Goal: Information Seeking & Learning: Learn about a topic

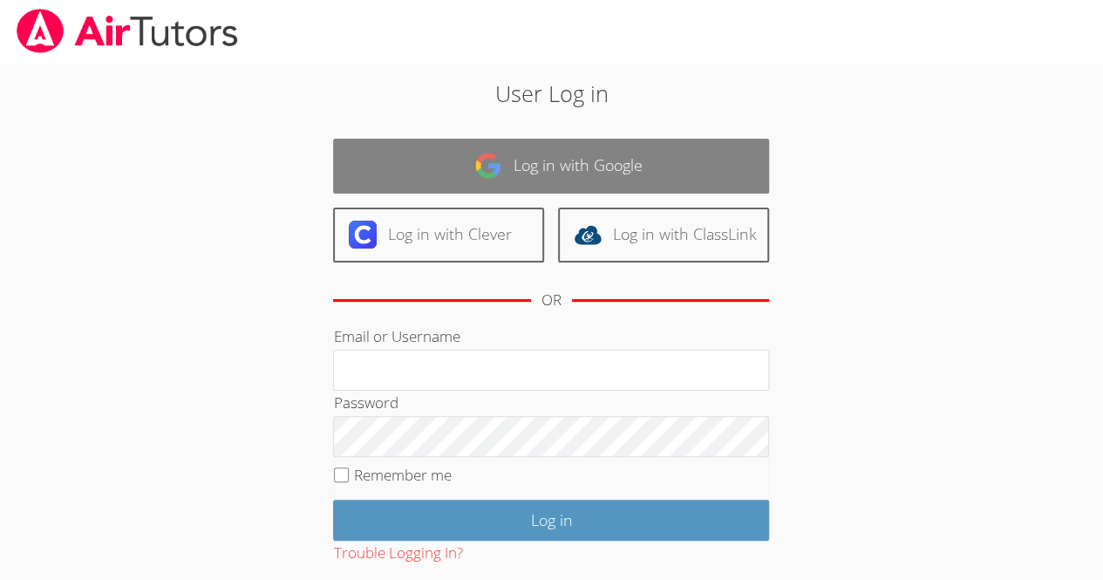
click at [487, 161] on img at bounding box center [488, 166] width 28 height 28
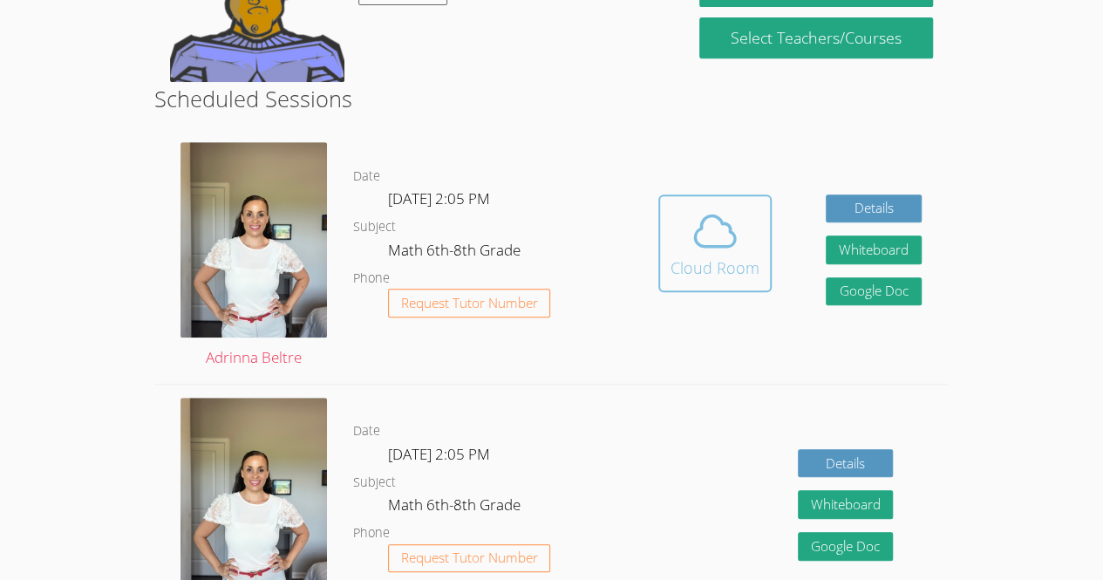
scroll to position [378, 0]
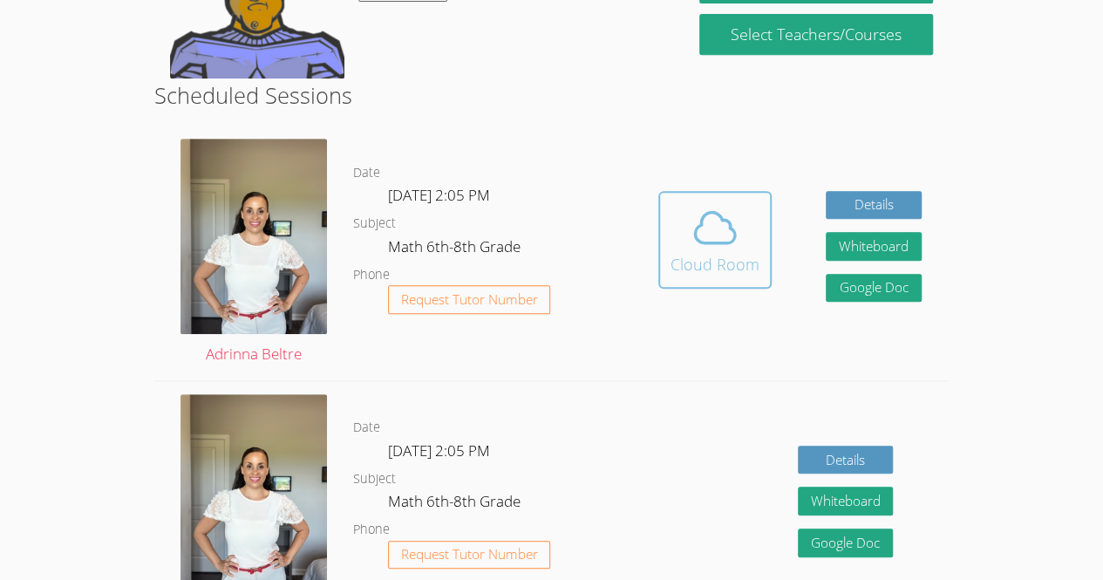
click at [752, 248] on span at bounding box center [714, 227] width 89 height 49
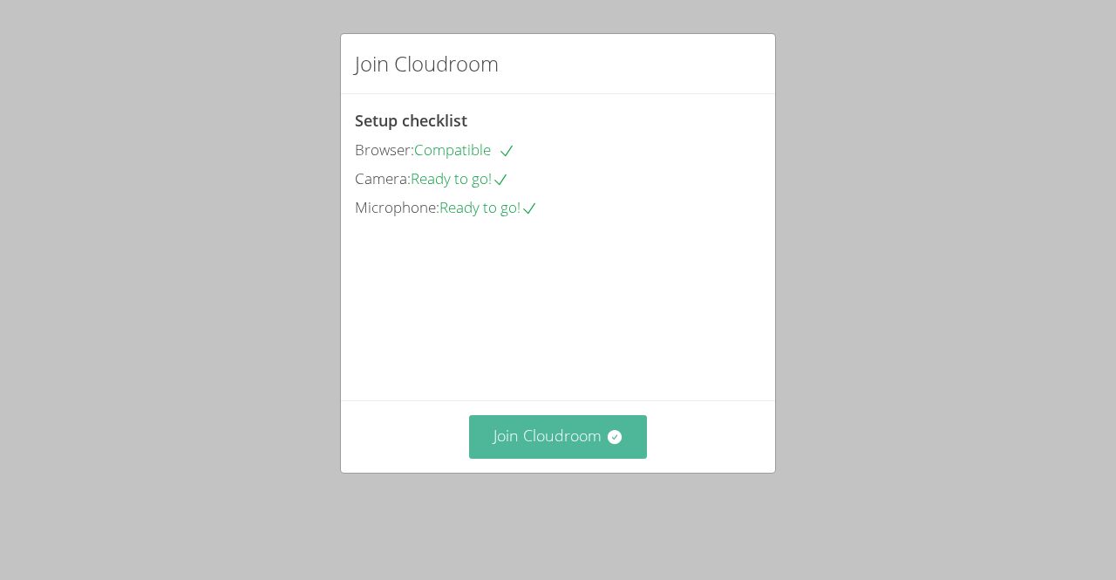
click at [561, 458] on button "Join Cloudroom" at bounding box center [558, 436] width 179 height 43
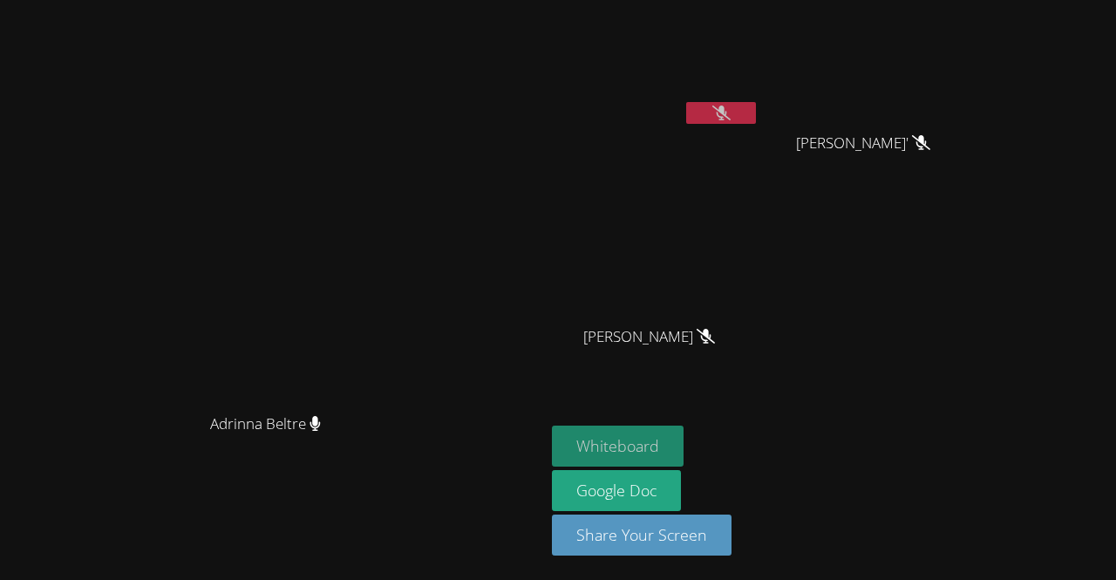
click at [684, 444] on button "Whiteboard" at bounding box center [618, 445] width 132 height 41
click at [684, 441] on button "Whiteboard" at bounding box center [618, 445] width 132 height 41
click at [756, 109] on button at bounding box center [721, 113] width 70 height 22
click at [384, 258] on video at bounding box center [273, 254] width 262 height 299
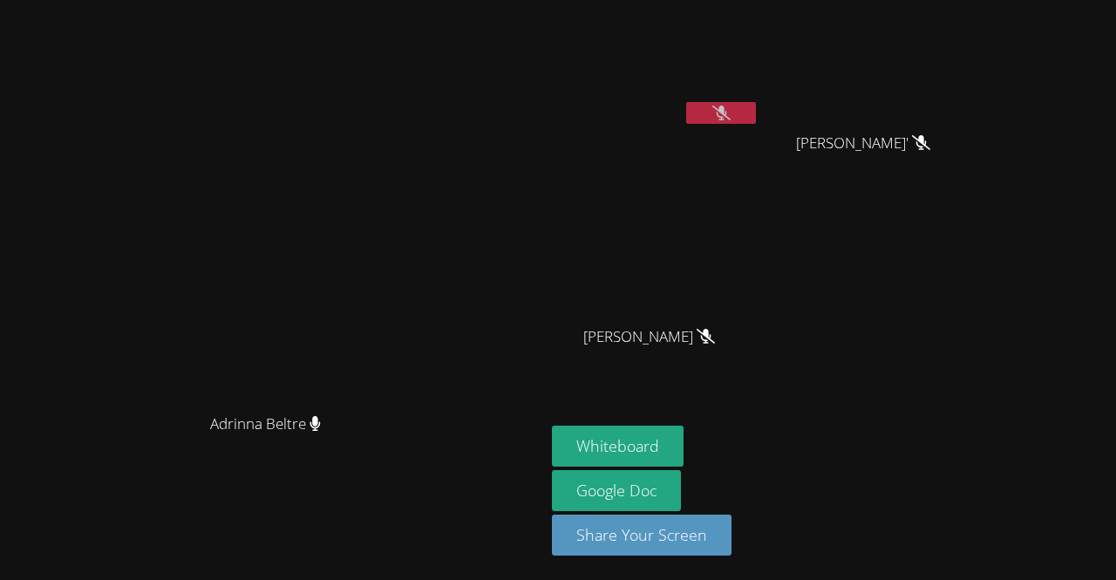
click at [756, 111] on button at bounding box center [721, 113] width 70 height 22
click at [756, 106] on button at bounding box center [721, 113] width 70 height 22
click at [731, 107] on icon at bounding box center [721, 112] width 18 height 15
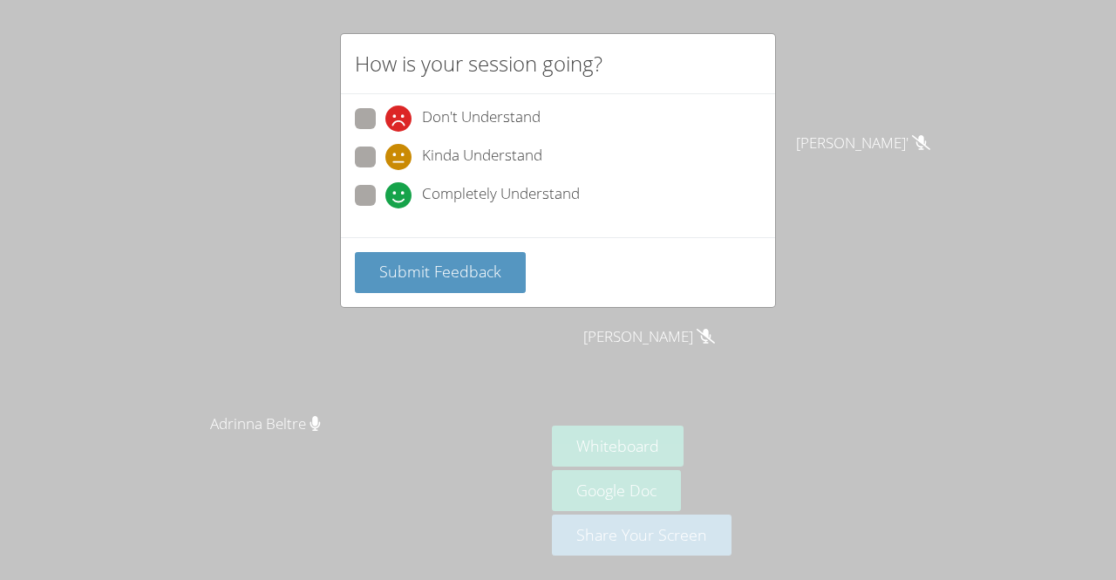
click at [385, 208] on span at bounding box center [385, 208] width 0 height 0
click at [385, 194] on input "Completely Understand" at bounding box center [392, 192] width 15 height 15
radio input "true"
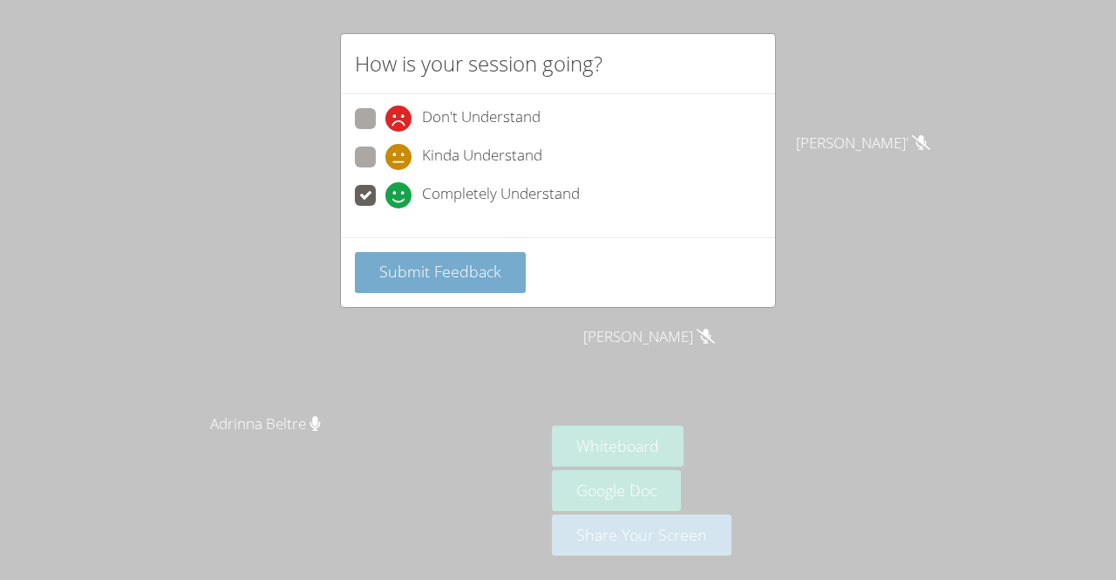
click at [408, 277] on span "Submit Feedback" at bounding box center [440, 271] width 122 height 21
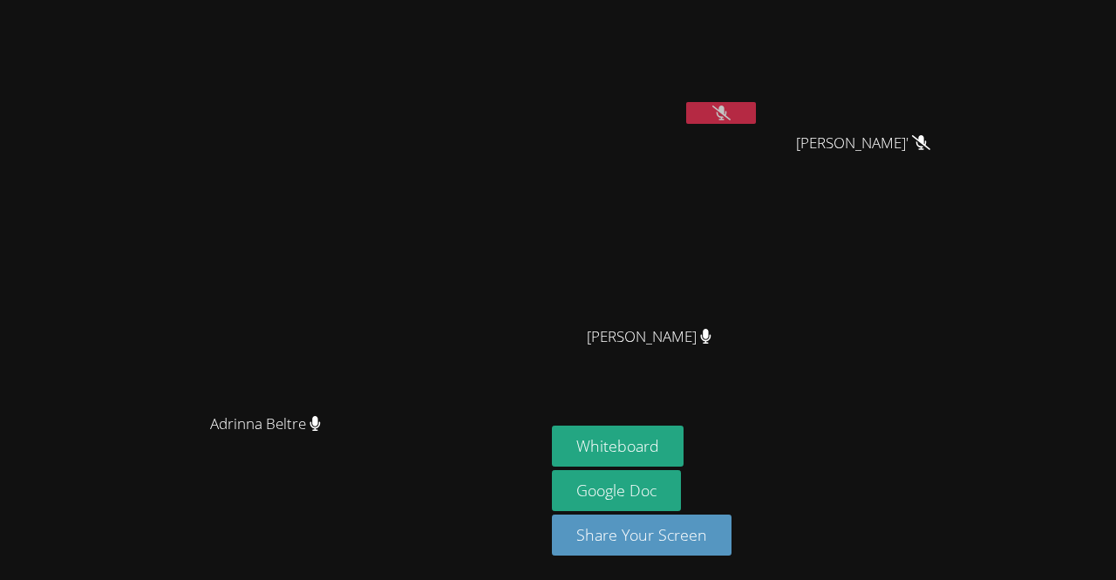
click at [731, 115] on icon at bounding box center [721, 112] width 18 height 15
click at [756, 125] on div at bounding box center [721, 115] width 70 height 26
click at [726, 112] on icon at bounding box center [721, 112] width 10 height 15
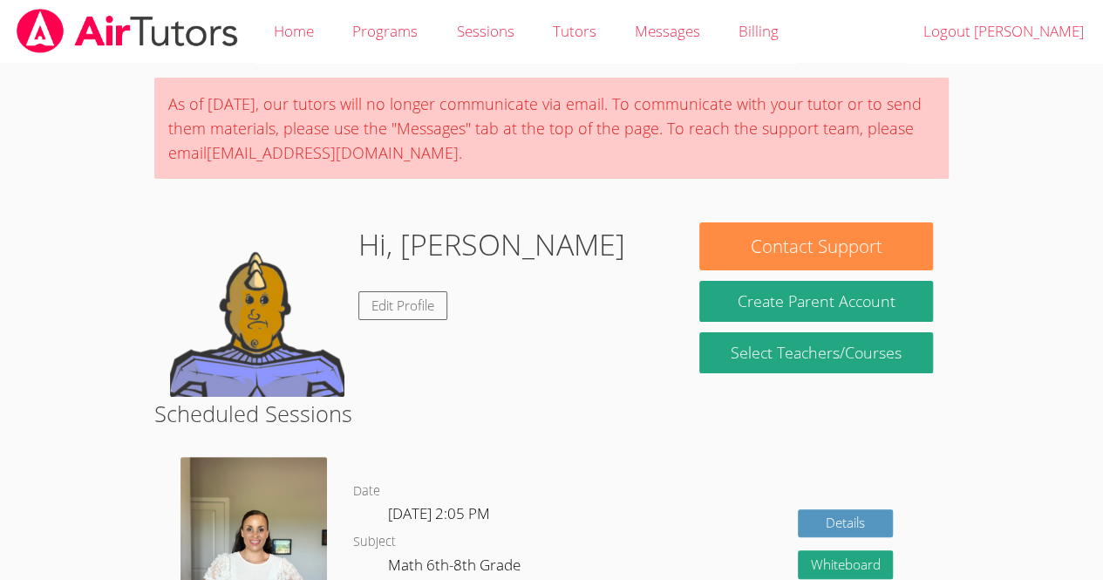
click at [40, 422] on body "Home Programs Sessions Tutors Messages Billing Logout Henry As of Saturday, Mar…" at bounding box center [551, 290] width 1103 height 580
click at [19, 396] on body "Home Programs Sessions Tutors Messages Billing Logout Henry As of Saturday, Mar…" at bounding box center [551, 290] width 1103 height 580
click at [62, 373] on body "Home Programs Sessions Tutors Messages Billing Logout Henry As of Saturday, Mar…" at bounding box center [551, 290] width 1103 height 580
click at [47, 371] on body "Home Programs Sessions Tutors Messages Billing Logout Henry As of Saturday, Mar…" at bounding box center [551, 290] width 1103 height 580
